Goal: Find specific page/section: Find specific page/section

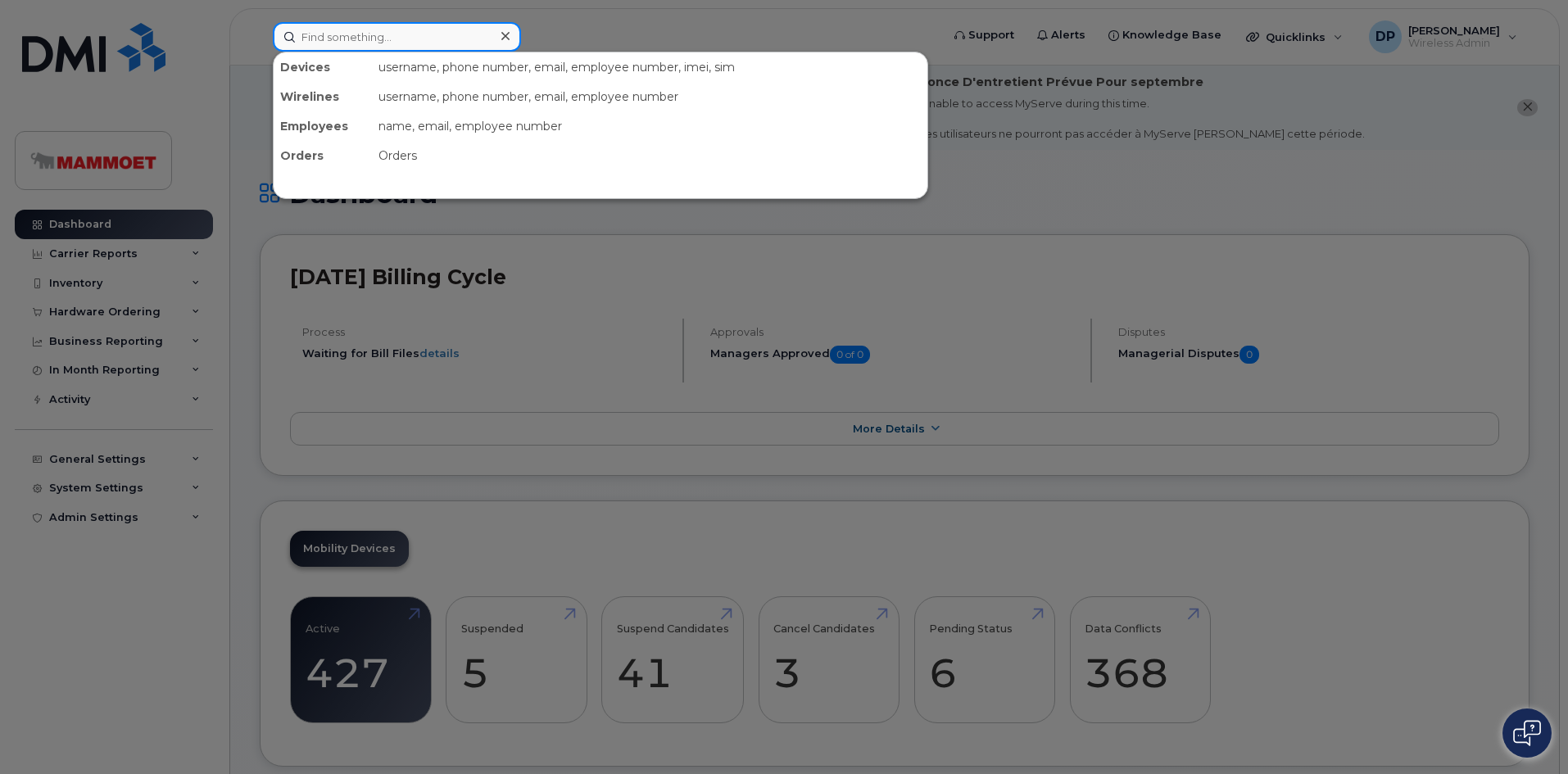
click at [324, 43] on input at bounding box center [397, 37] width 248 height 30
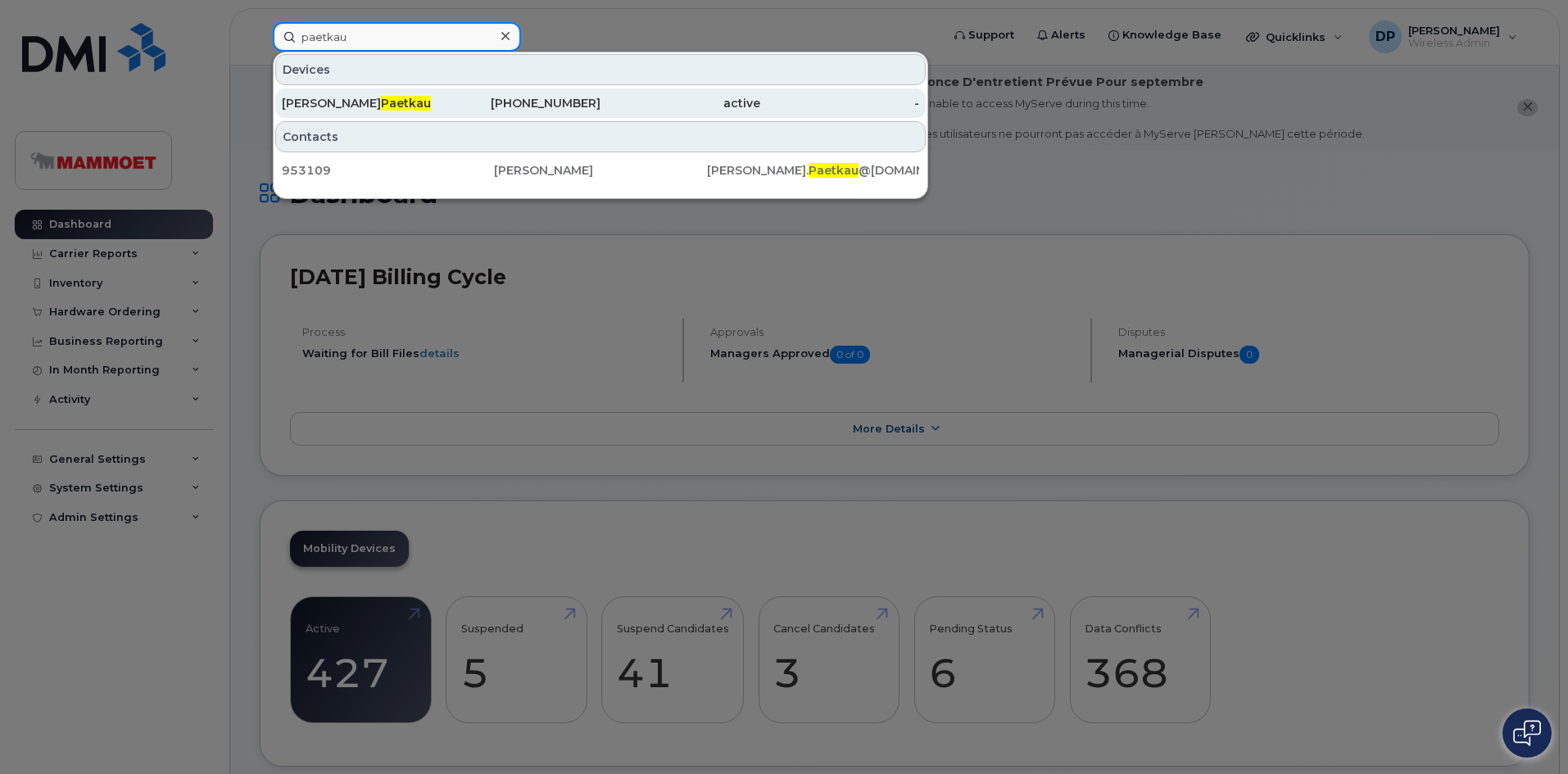
type input "paetkau"
click at [381, 108] on span "Paetkau" at bounding box center [406, 104] width 50 height 15
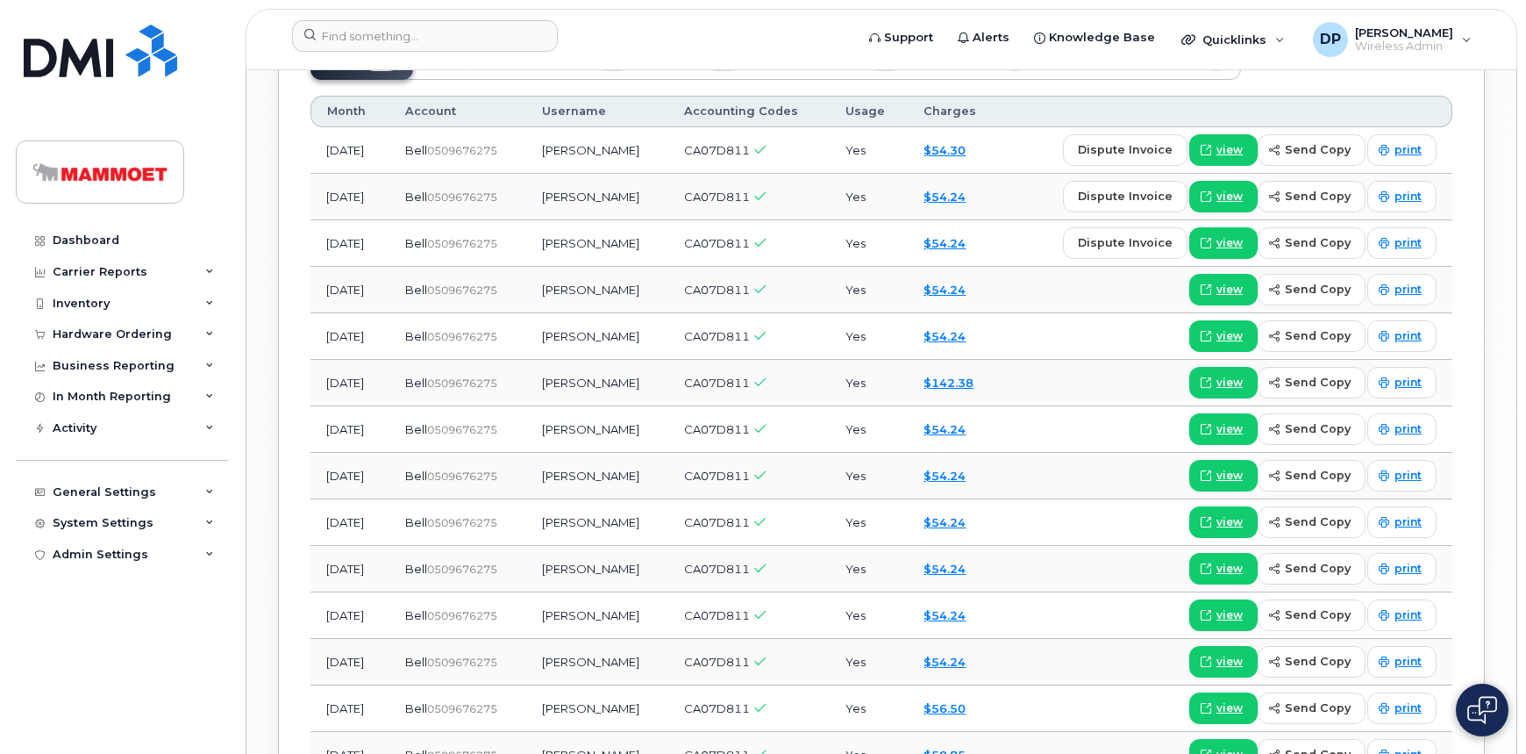
scroll to position [1512, 0]
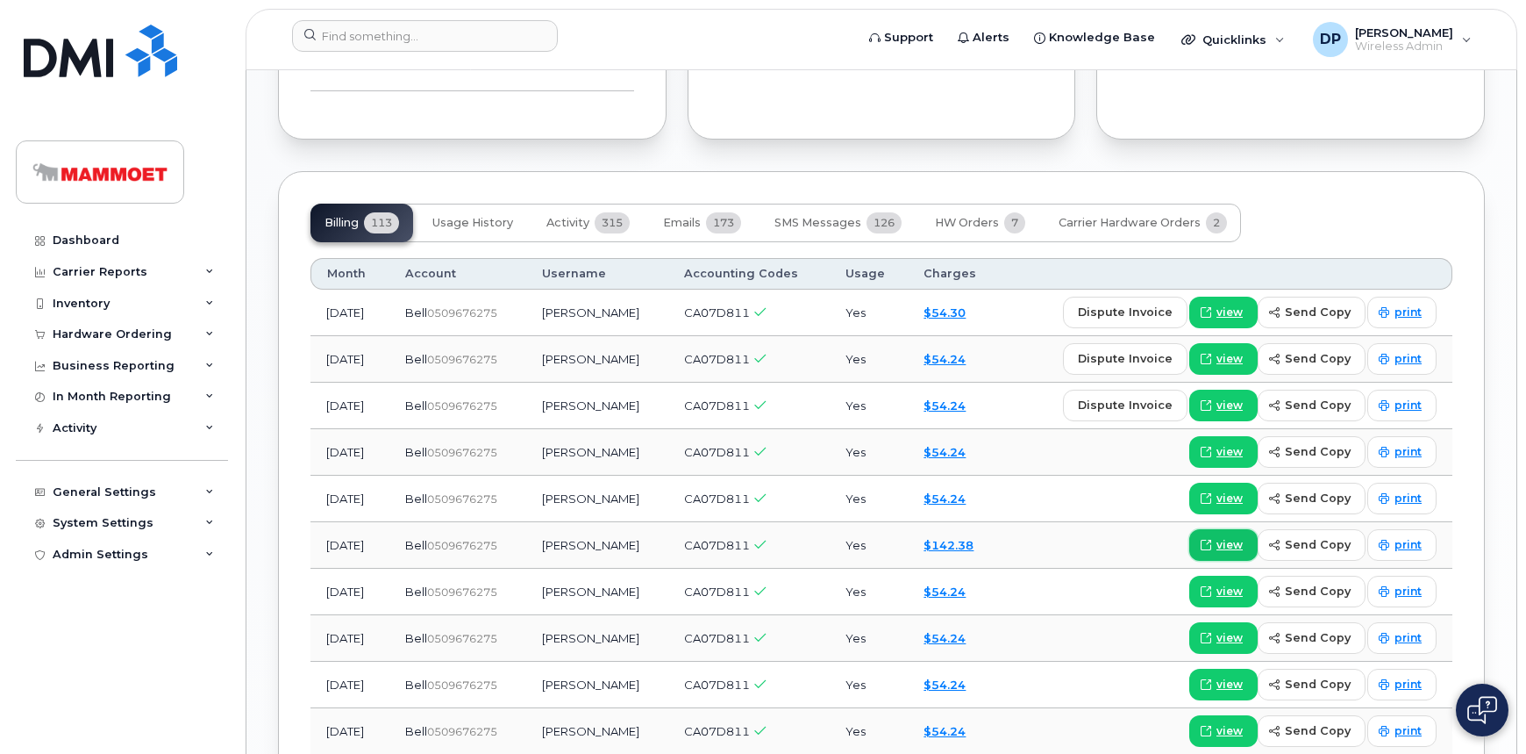
click at [1236, 537] on span "view" at bounding box center [1230, 545] width 26 height 16
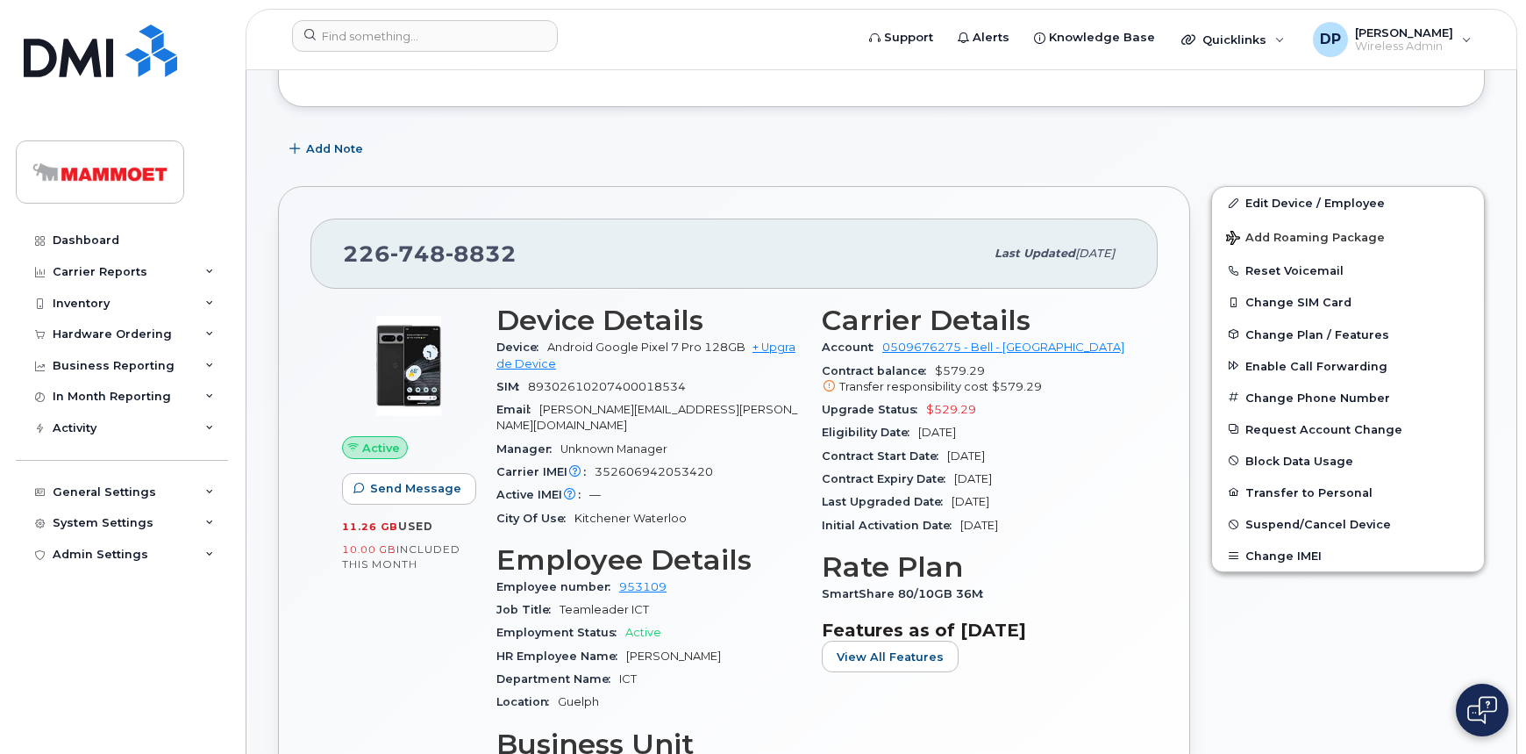
scroll to position [0, 0]
